Goal: Task Accomplishment & Management: Manage account settings

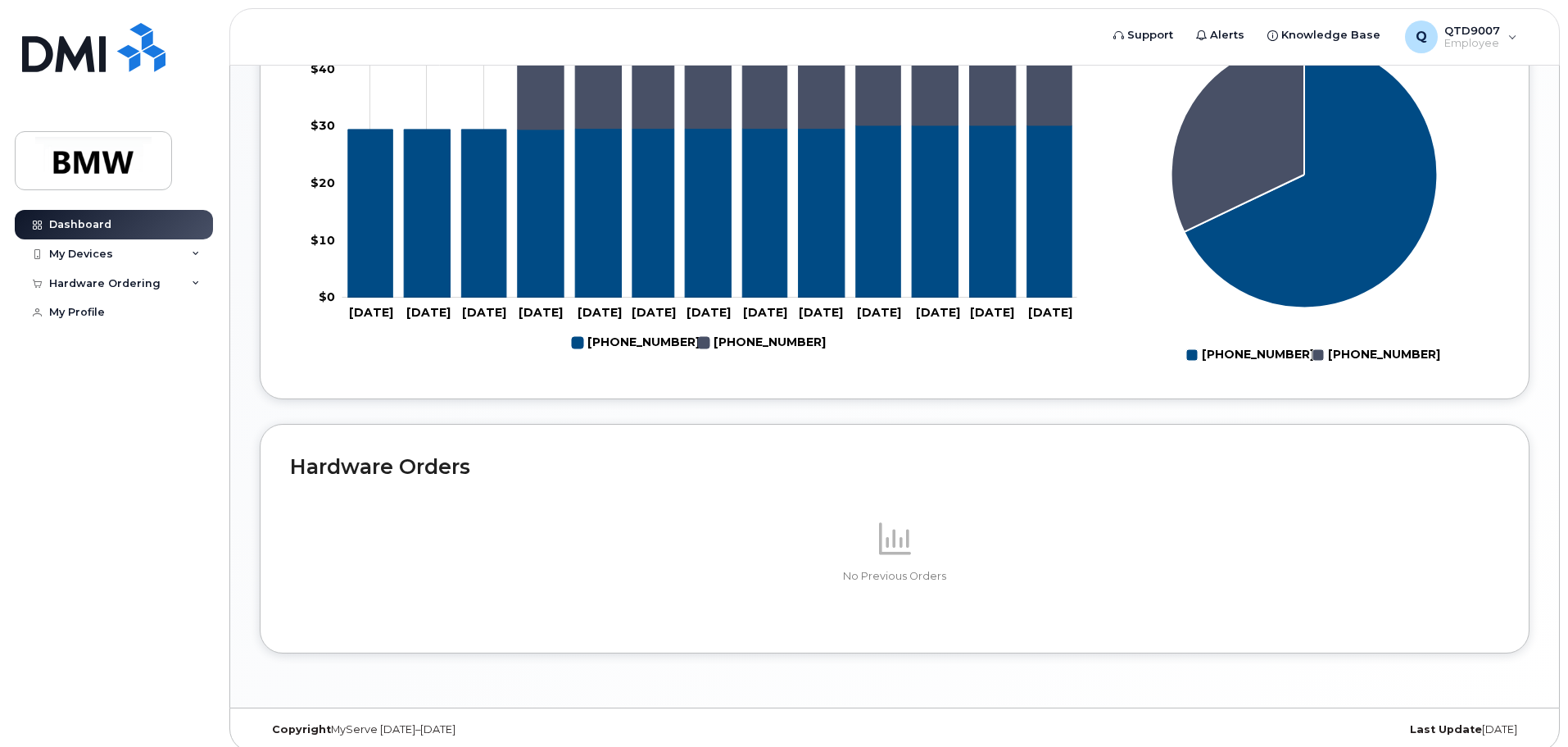
scroll to position [735, 0]
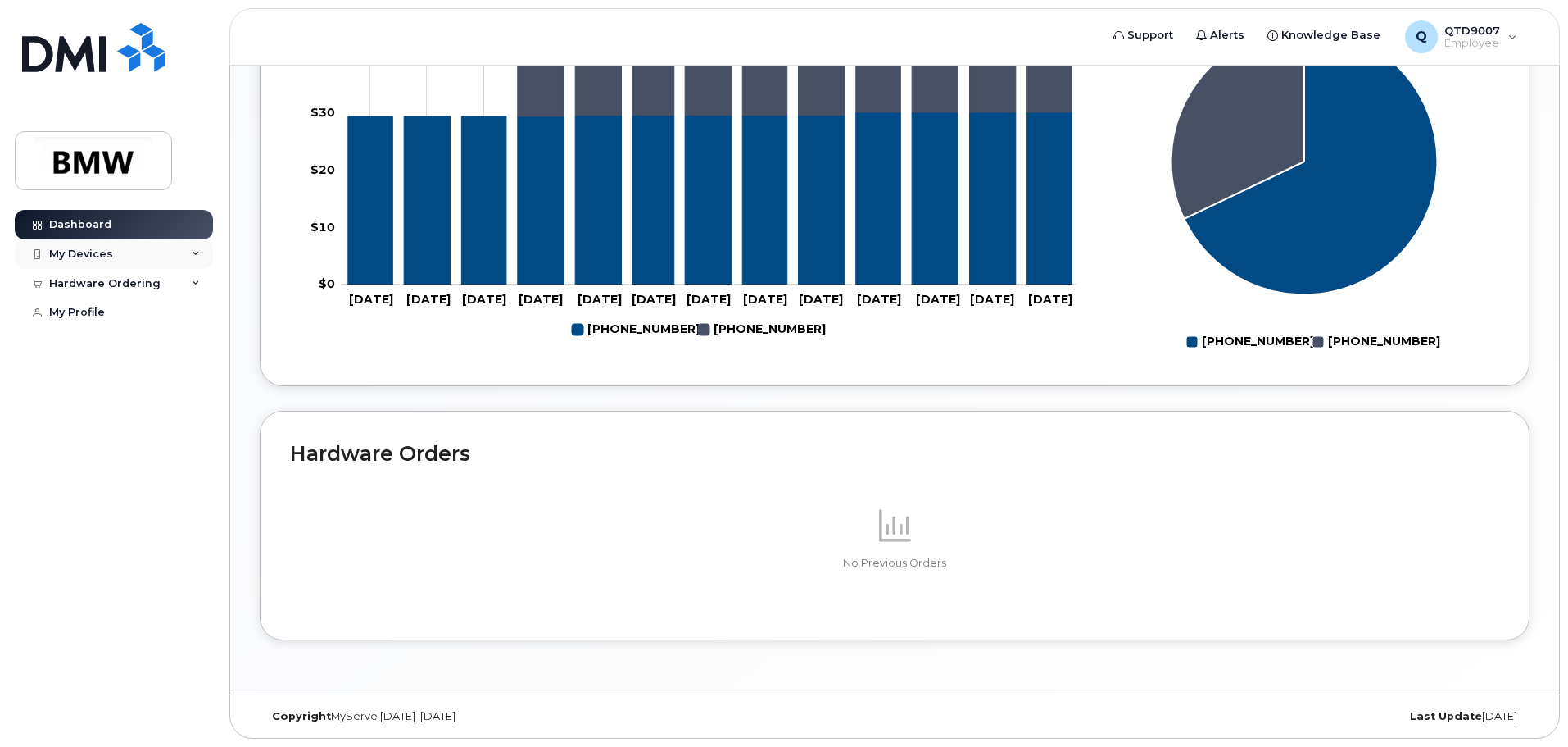
click at [131, 257] on div "My Devices" at bounding box center [113, 253] width 198 height 30
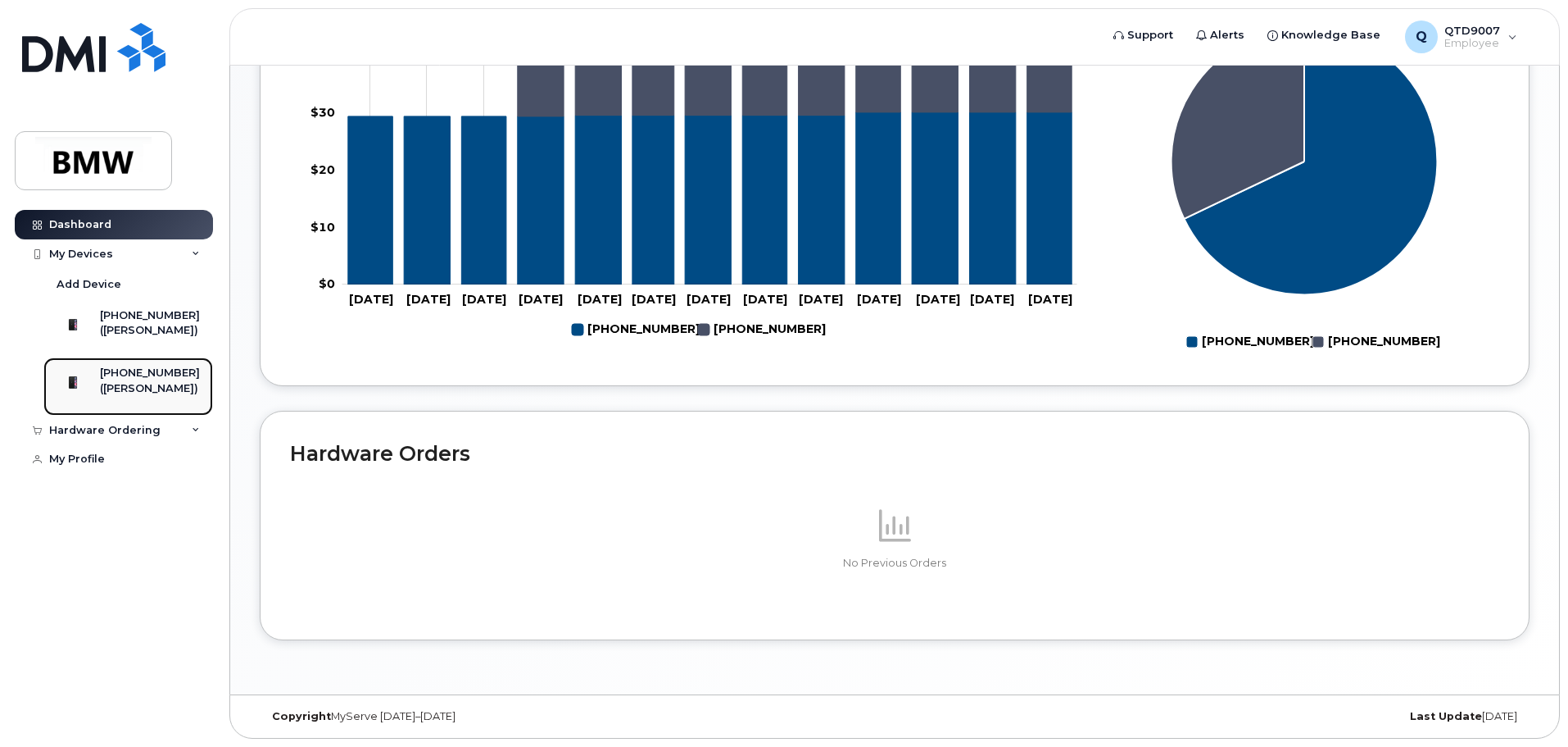
click at [150, 395] on div "([PERSON_NAME])" at bounding box center [150, 388] width 100 height 14
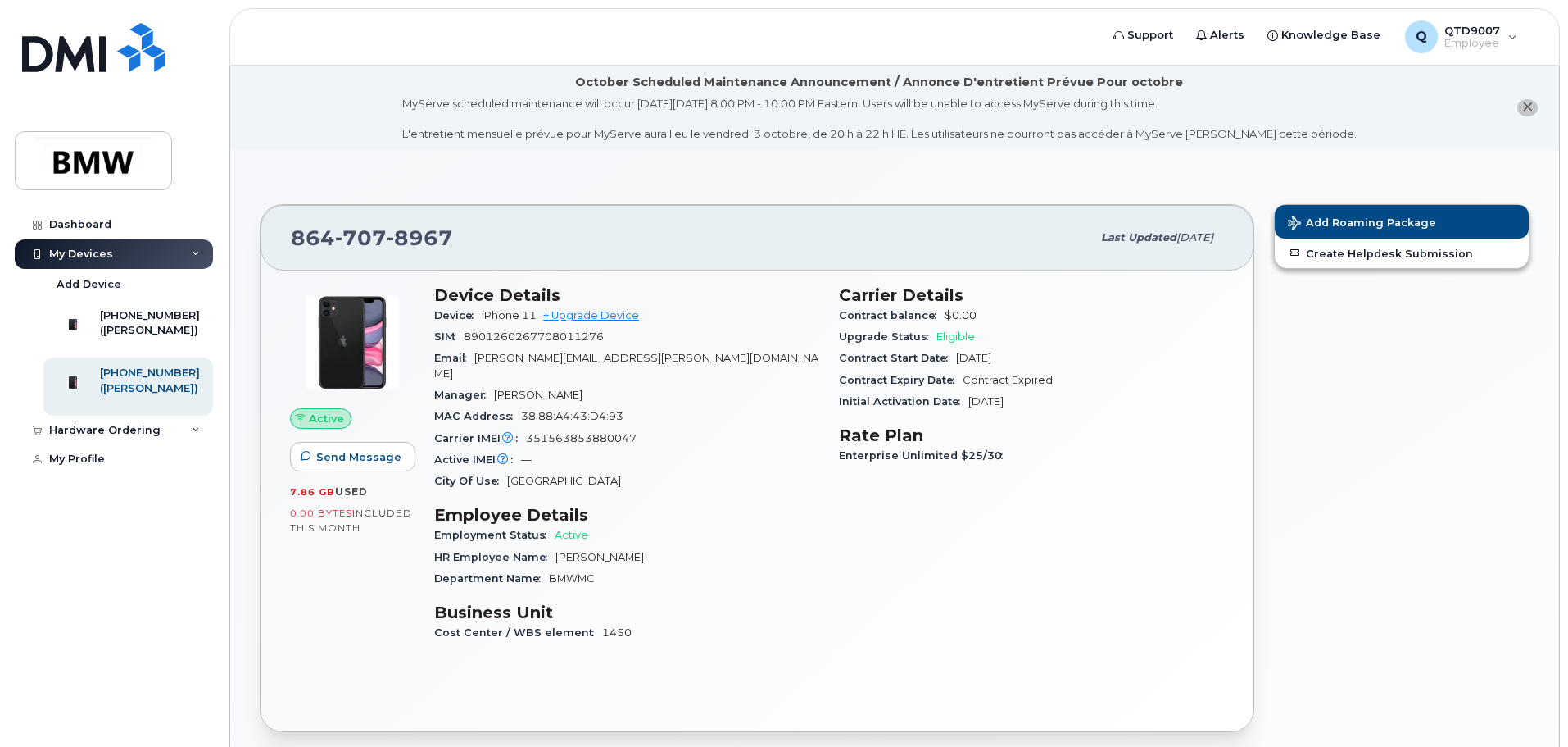
click at [951, 336] on span "Eligible" at bounding box center [955, 336] width 38 height 12
click at [758, 471] on div "City Of Use Spartanburg" at bounding box center [627, 481] width 385 height 21
click at [98, 217] on link "Dashboard" at bounding box center [113, 224] width 198 height 30
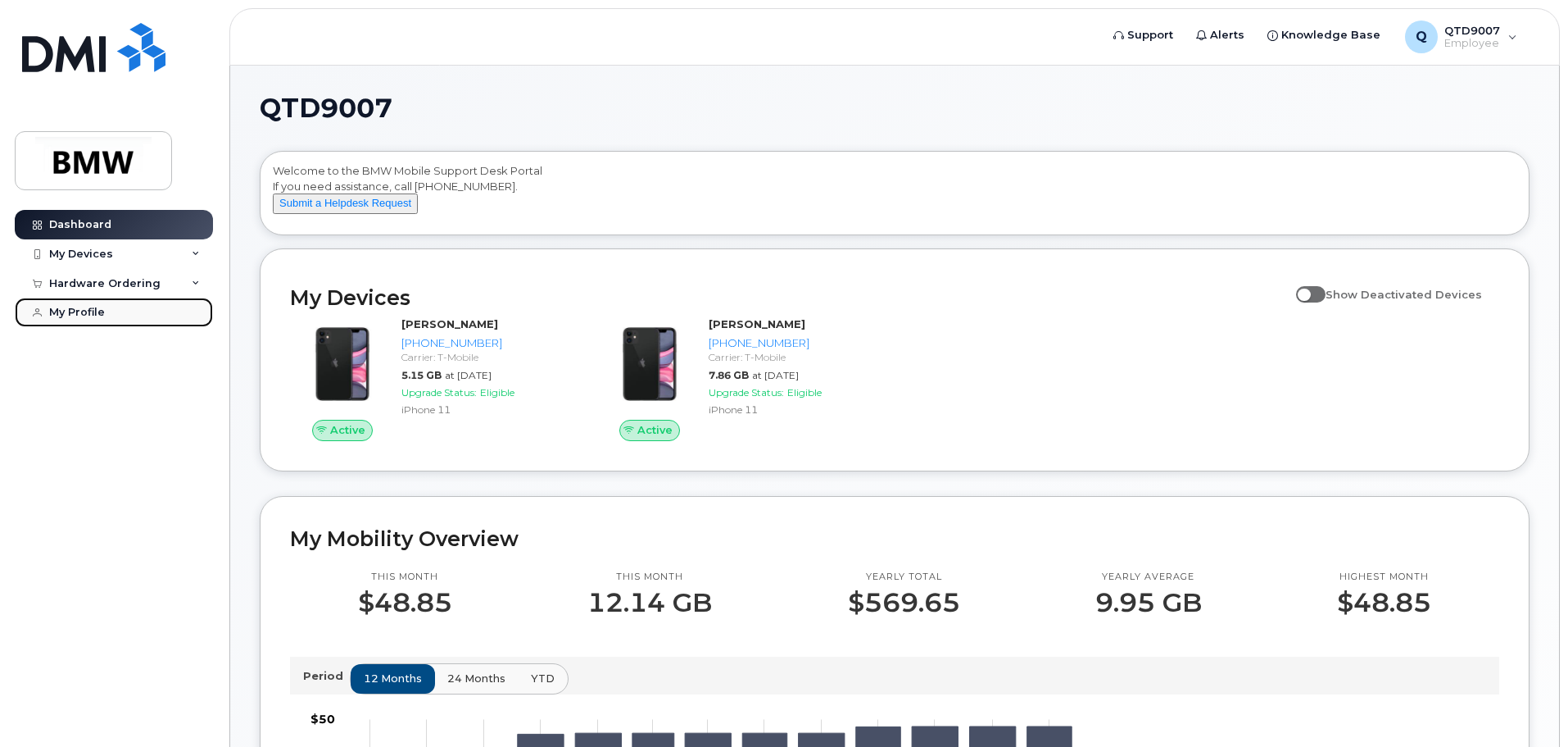
click at [107, 303] on link "My Profile" at bounding box center [113, 312] width 198 height 30
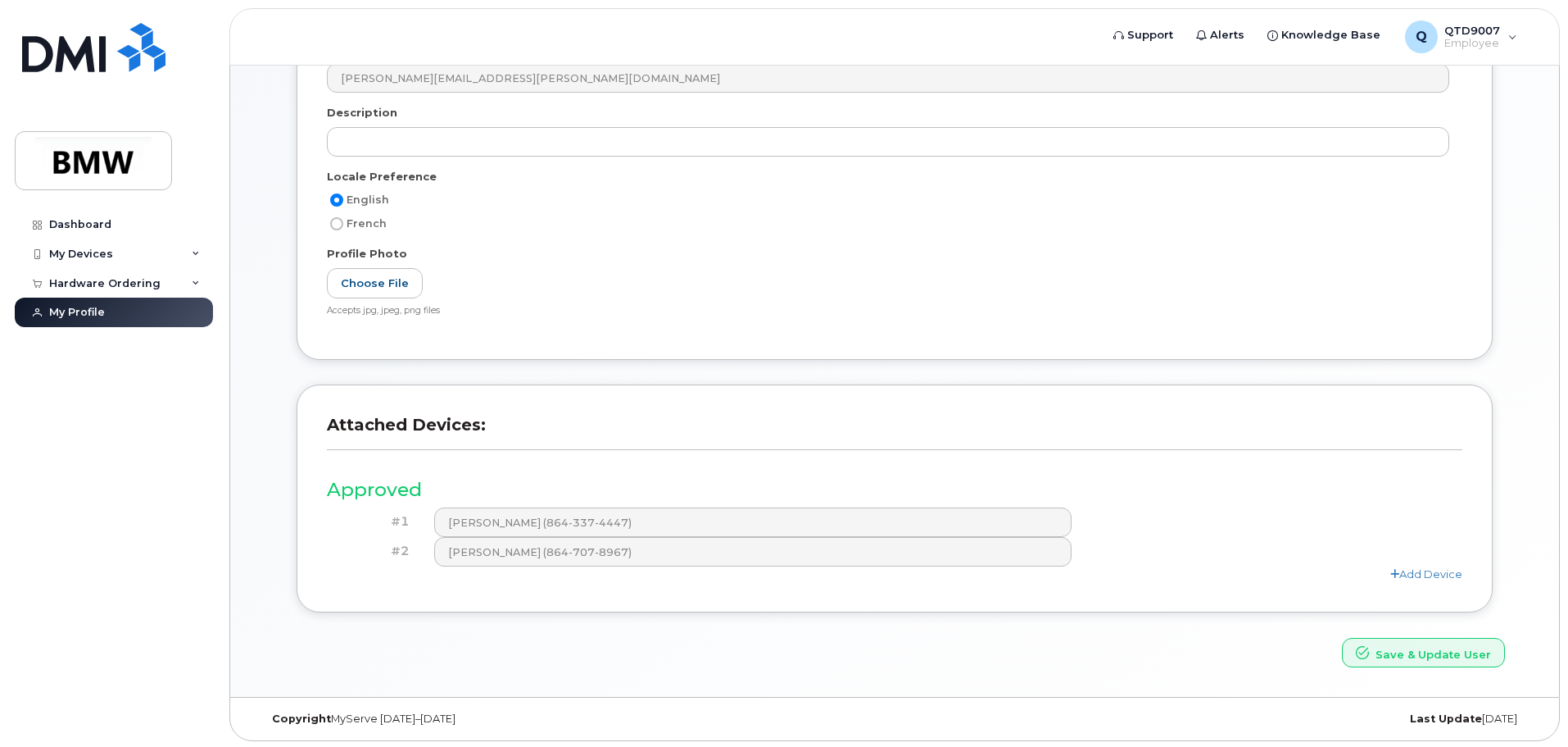
scroll to position [340, 0]
click at [1448, 571] on link "Add Device" at bounding box center [1427, 572] width 72 height 13
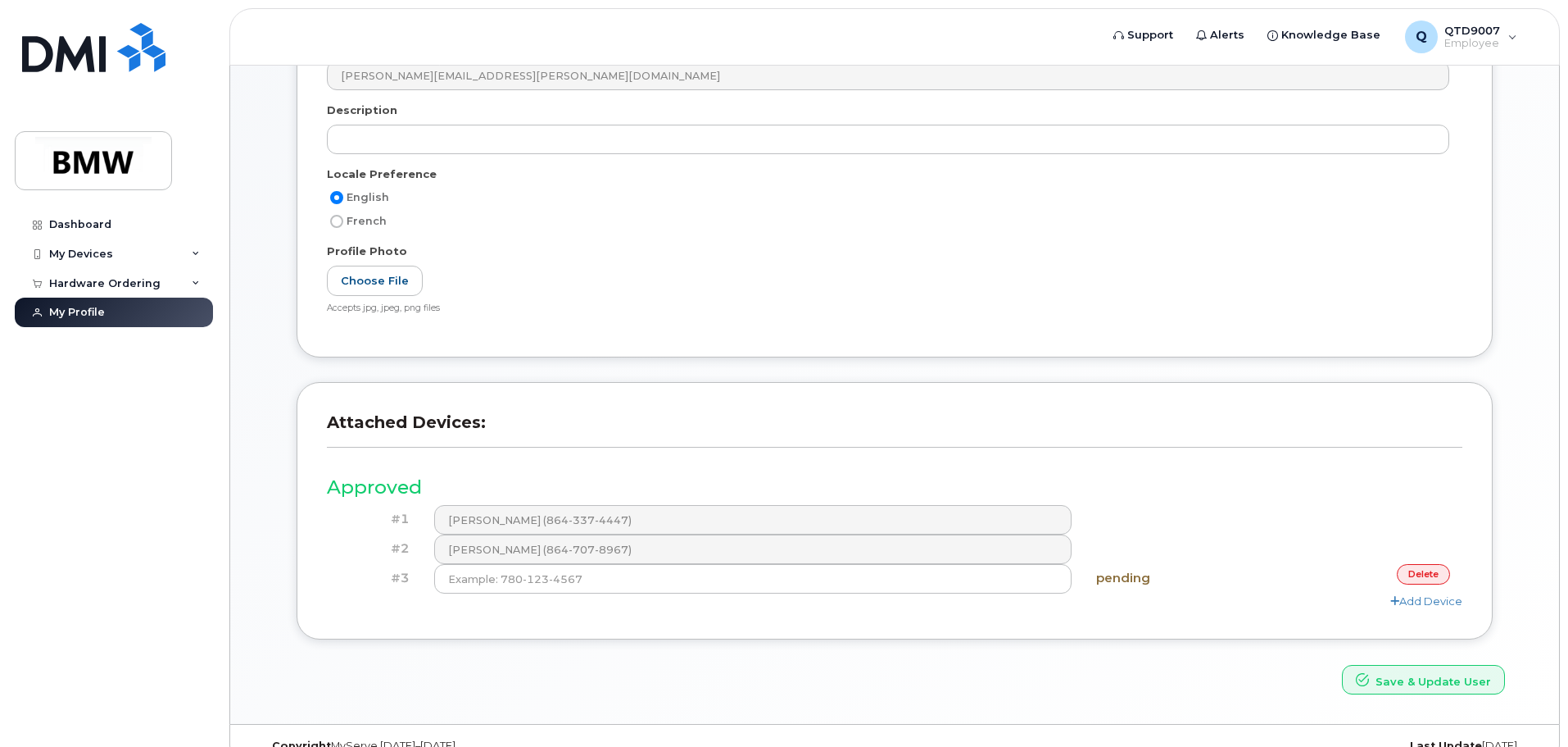
click at [1417, 572] on link "delete" at bounding box center [1423, 575] width 53 height 21
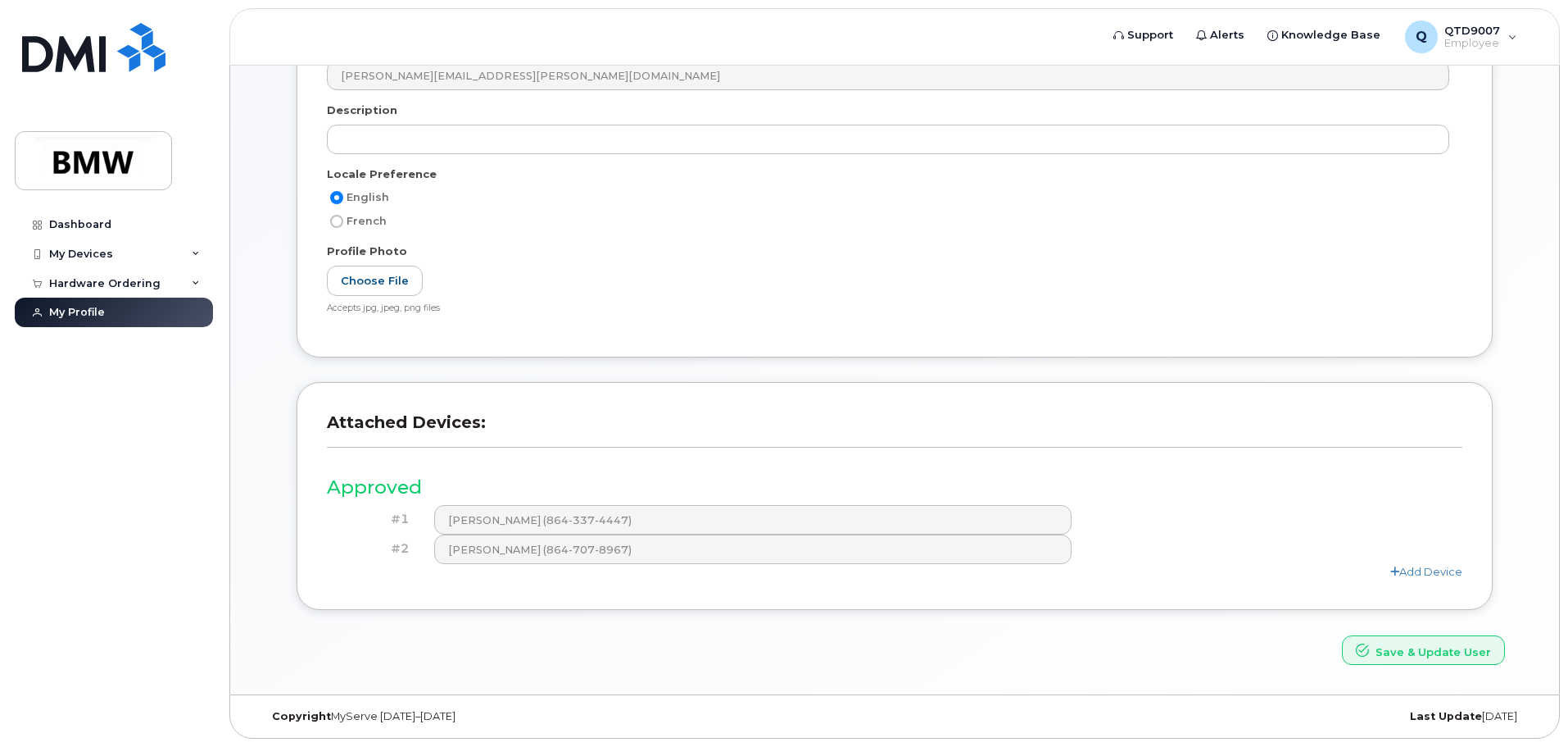
click at [1436, 578] on div "Add Device" at bounding box center [895, 572] width 1136 height 15
click at [81, 249] on div "My Devices" at bounding box center [81, 254] width 64 height 13
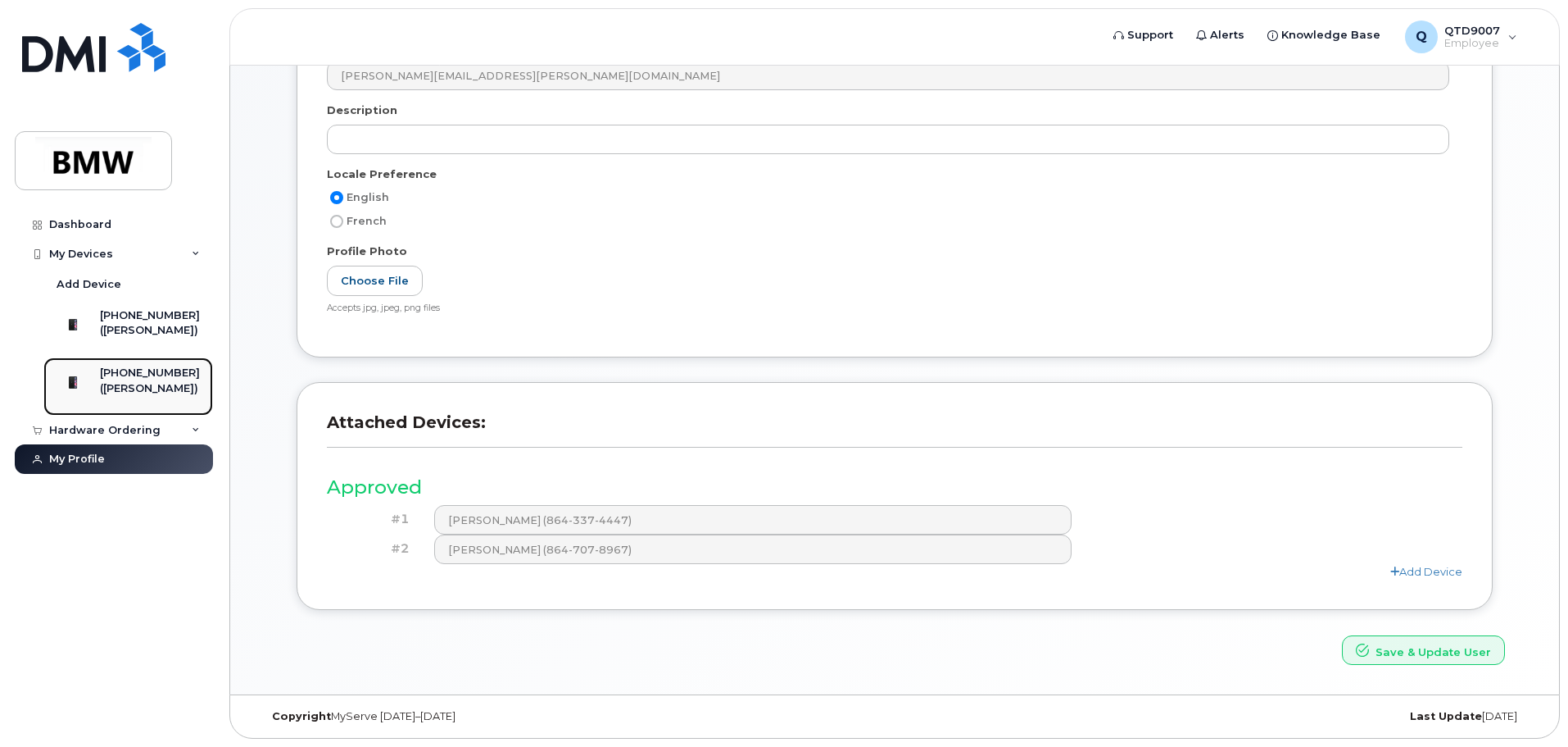
click at [184, 395] on div "([PERSON_NAME])" at bounding box center [150, 388] width 100 height 14
